Goal: Understand process/instructions: Learn how to perform a task or action

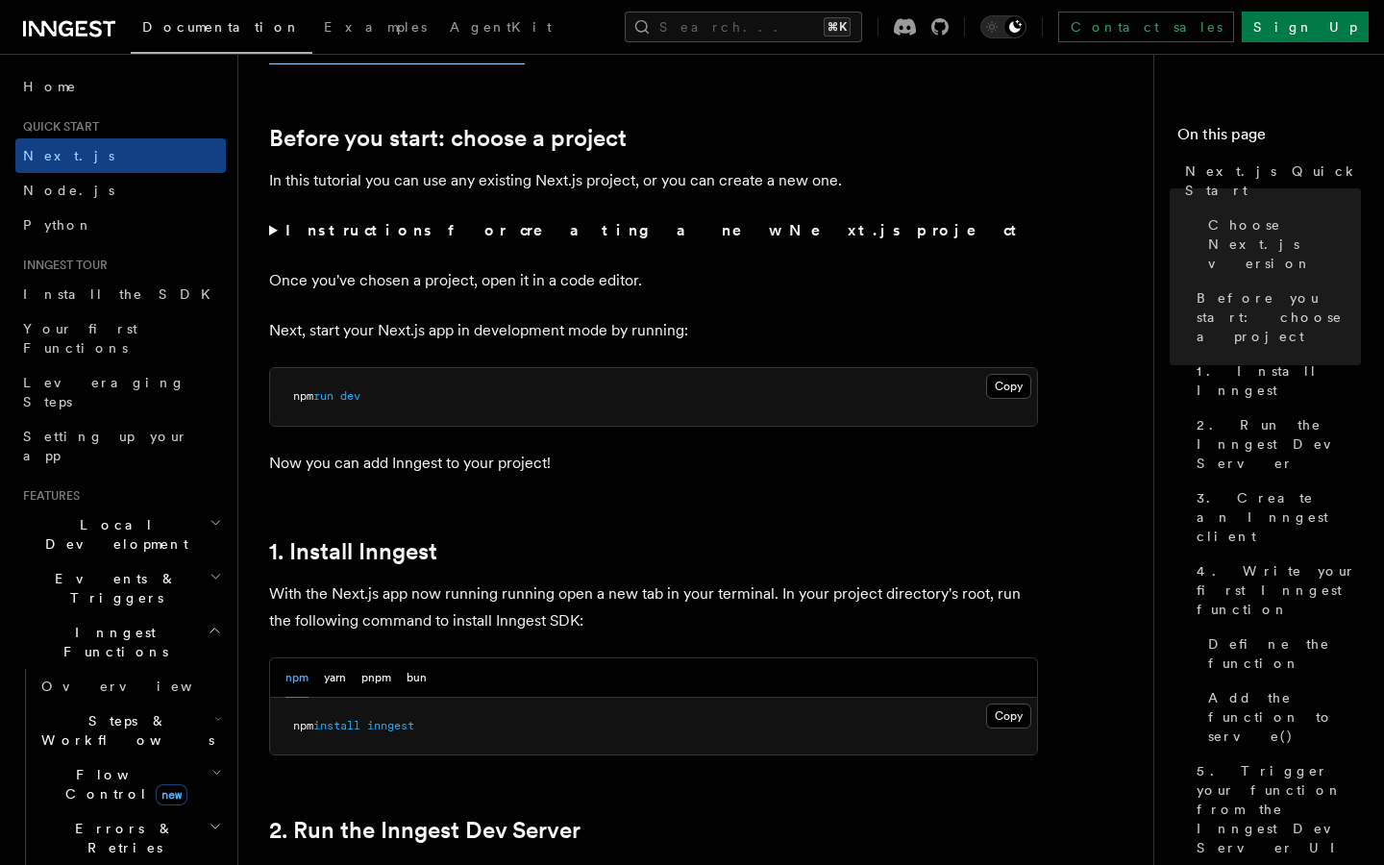
scroll to position [626, 0]
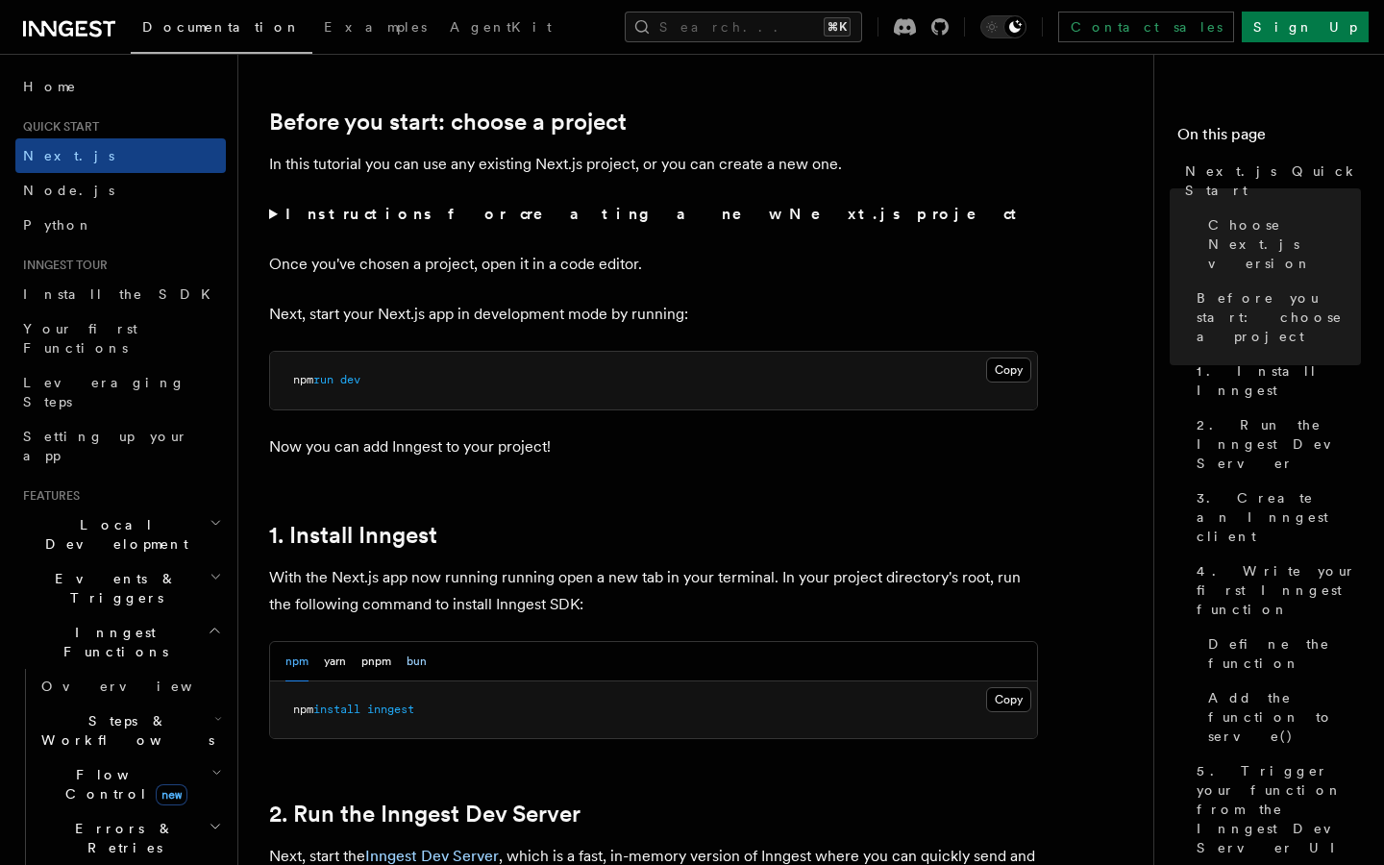
click at [418, 669] on button "bun" at bounding box center [417, 661] width 20 height 39
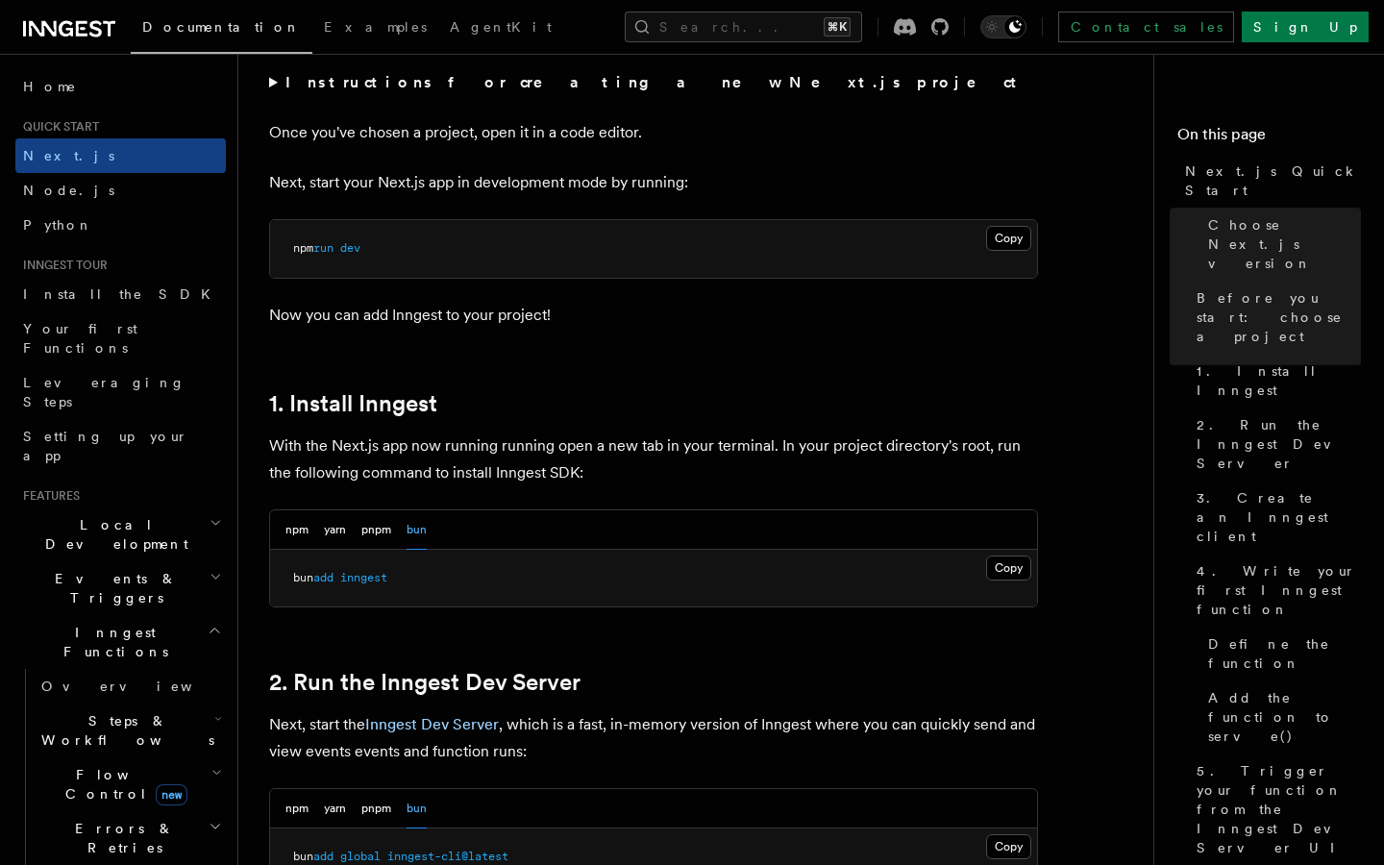
scroll to position [986, 0]
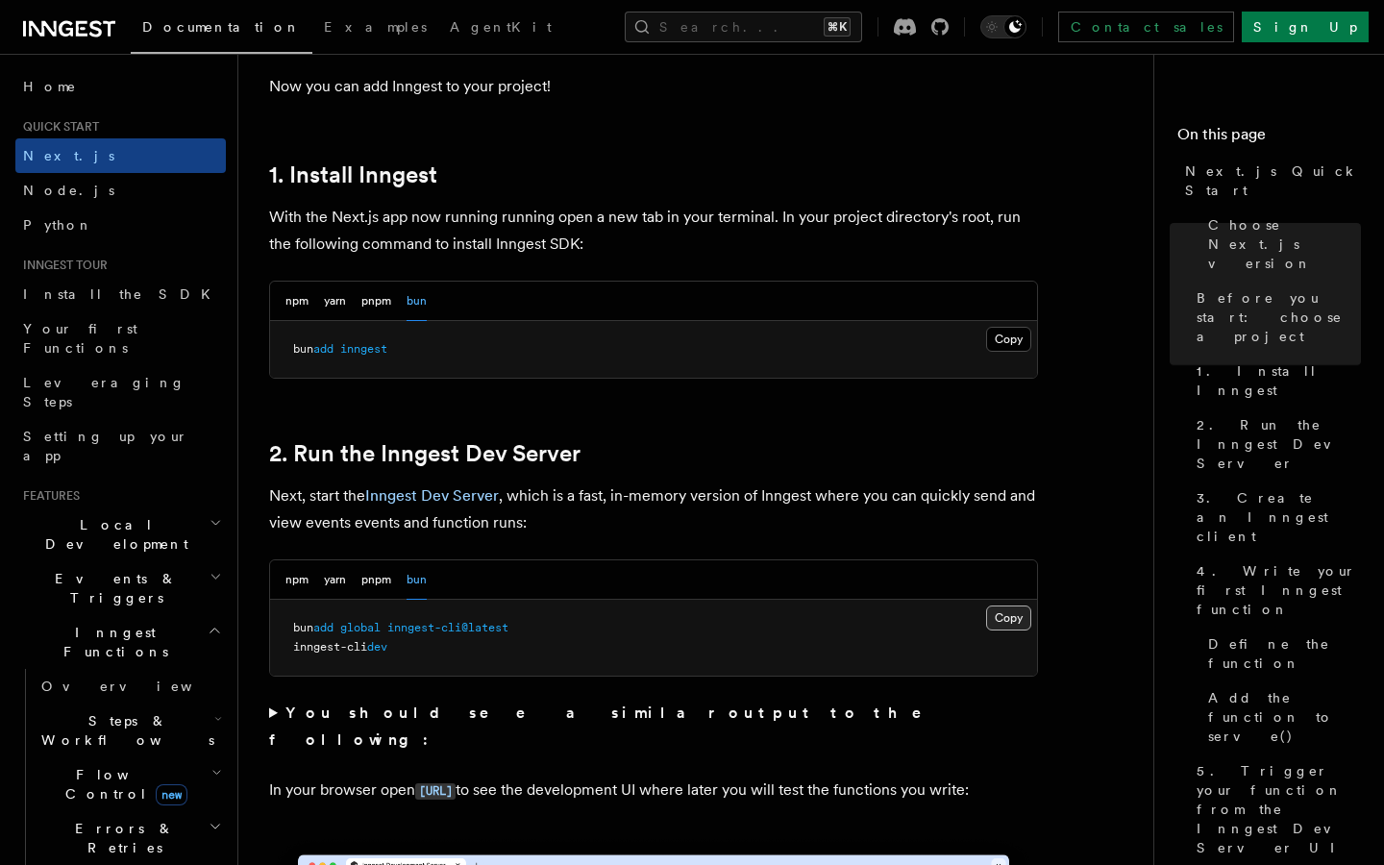
click at [1002, 617] on button "Copy Copied" at bounding box center [1008, 618] width 45 height 25
click at [336, 651] on span "inngest-cli" at bounding box center [330, 646] width 74 height 13
copy code "inngest-cli dev"
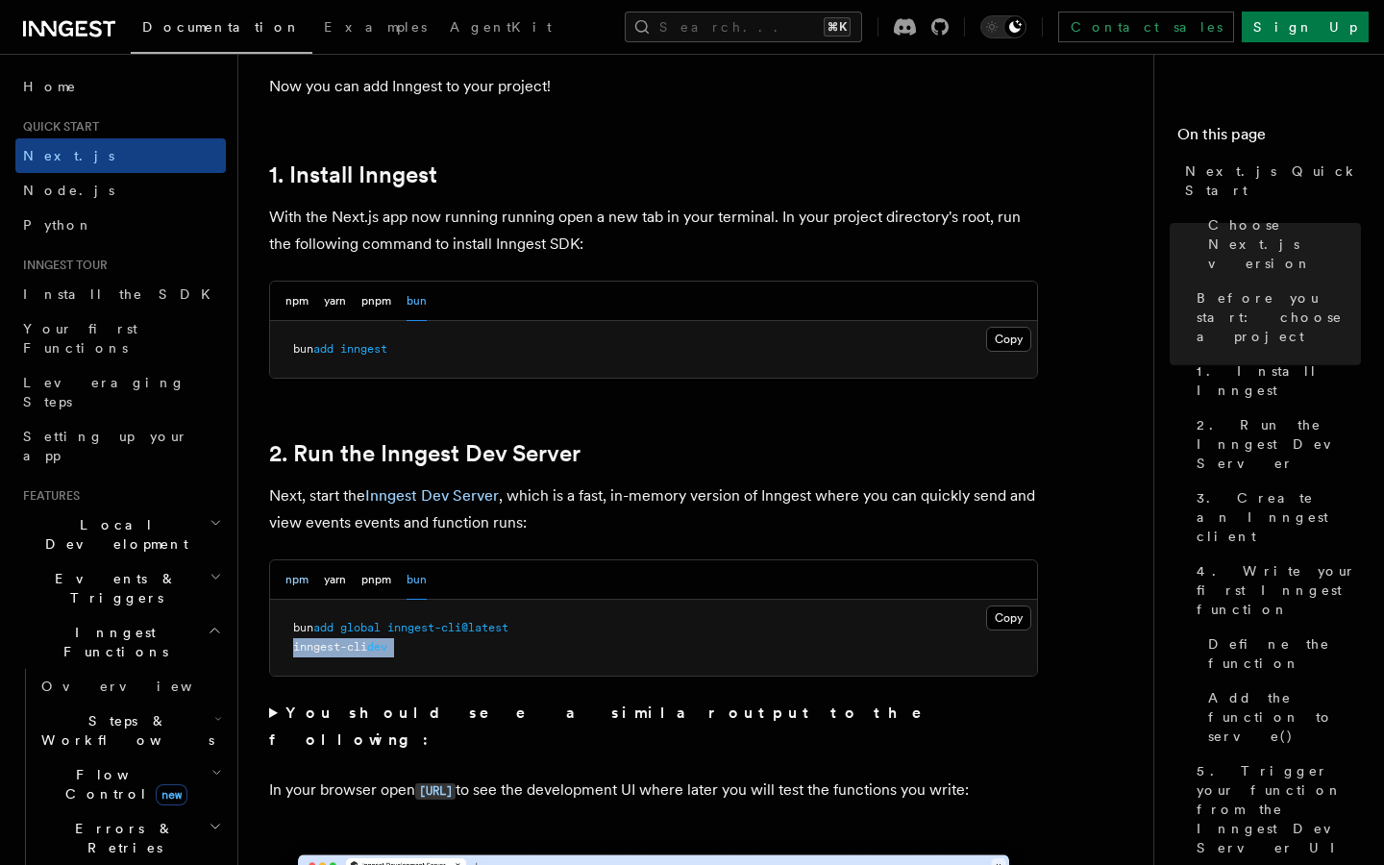
click at [292, 577] on button "npm" at bounding box center [297, 579] width 23 height 39
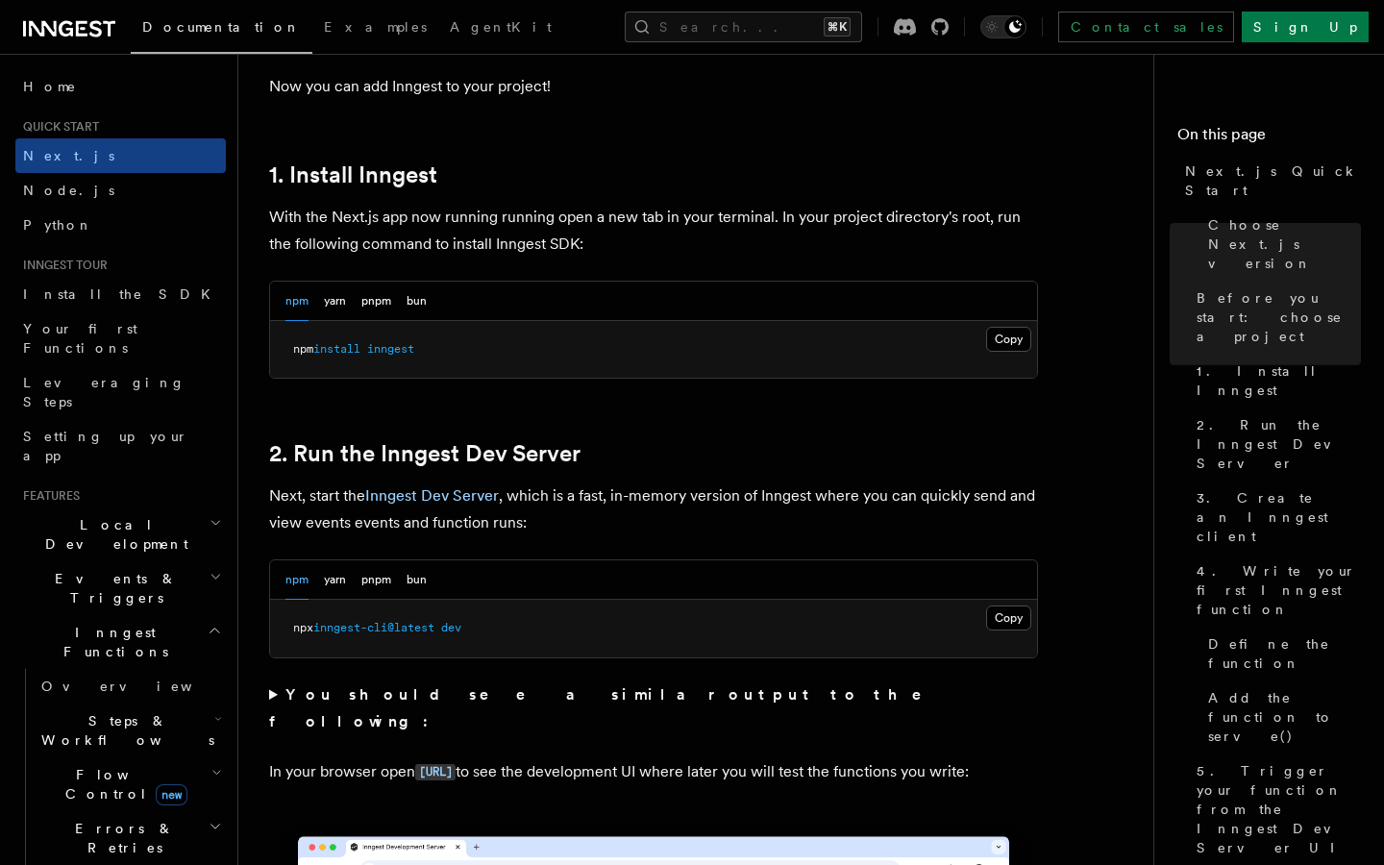
click at [406, 641] on pre "npx inngest-cli@latest dev" at bounding box center [653, 629] width 767 height 58
click at [435, 627] on span "inngest-cli@latest" at bounding box center [373, 627] width 121 height 13
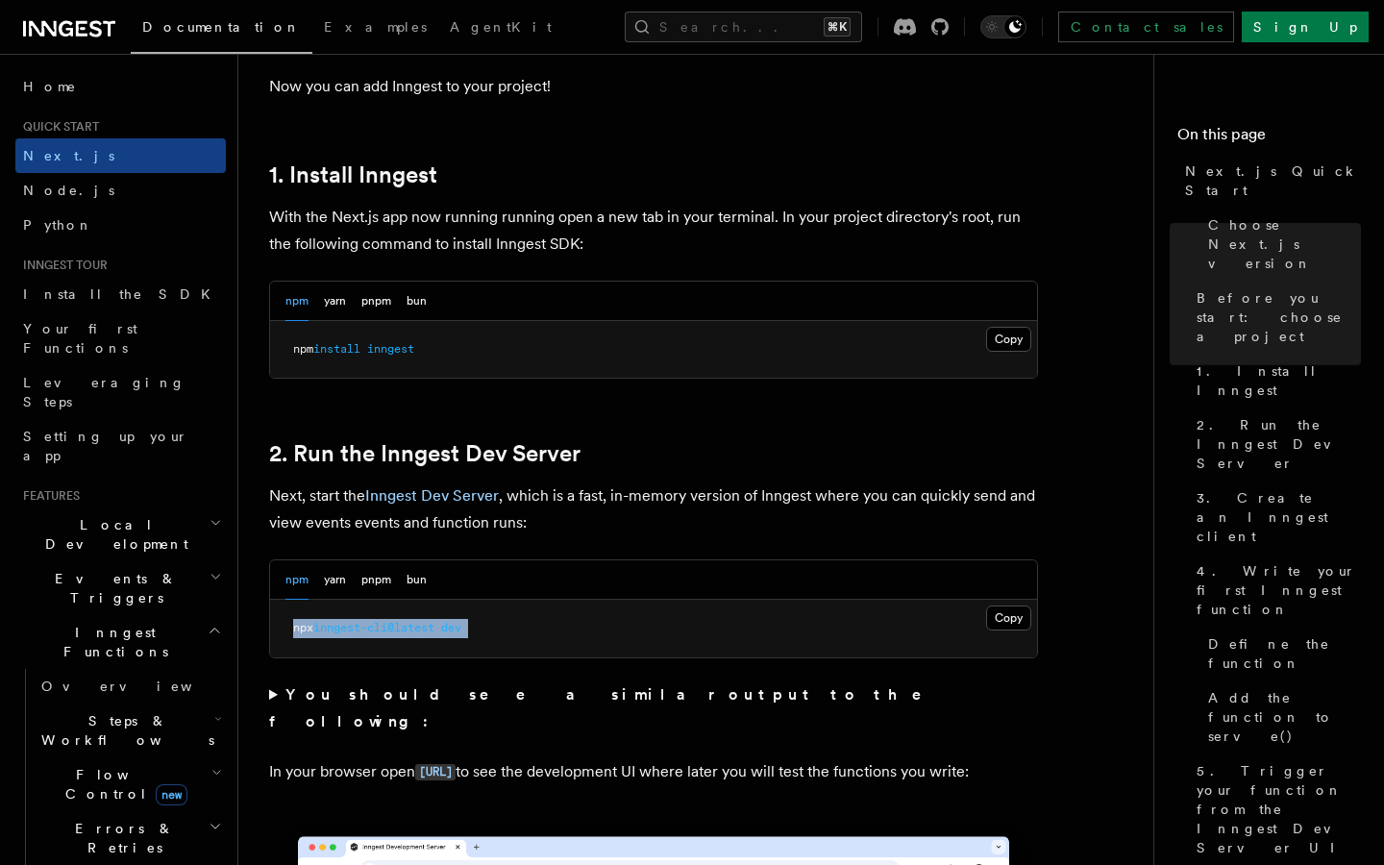
copy div "npx inngest-cli@latest dev"
